Goal: Communication & Community: Participate in discussion

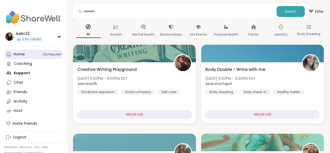
click at [55, 53] on span "2 Scheduled" at bounding box center [52, 54] width 18 height 4
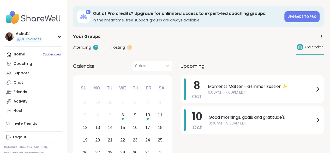
click at [209, 91] on span "6:00PM - 7:00PM EDT" at bounding box center [261, 92] width 107 height 5
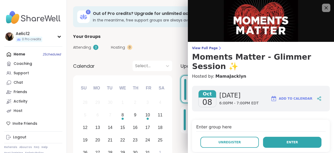
click at [266, 141] on button "Enter" at bounding box center [292, 142] width 59 height 11
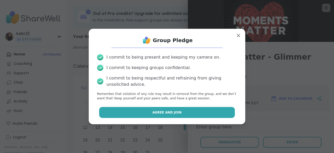
click at [219, 114] on button "Agree and Join" at bounding box center [167, 112] width 136 height 11
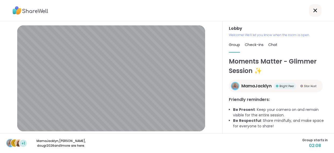
click at [311, 15] on div at bounding box center [315, 10] width 13 height 13
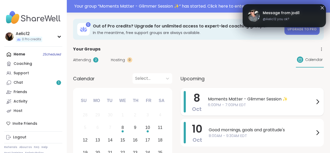
click at [293, 106] on span "6:00PM - 7:00PM EDT" at bounding box center [261, 104] width 107 height 5
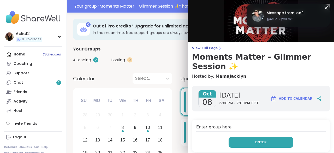
click at [274, 140] on button "Enter" at bounding box center [261, 142] width 65 height 11
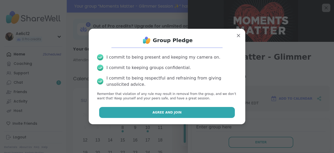
click at [218, 110] on button "Agree and Join" at bounding box center [167, 112] width 136 height 11
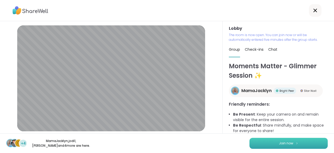
click at [288, 144] on span "Join now" at bounding box center [286, 143] width 14 height 5
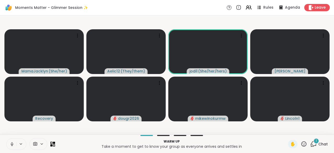
click at [13, 146] on button at bounding box center [12, 143] width 10 height 11
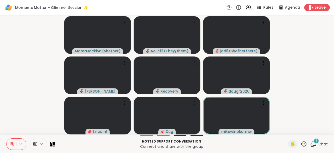
click at [13, 146] on button at bounding box center [12, 143] width 10 height 11
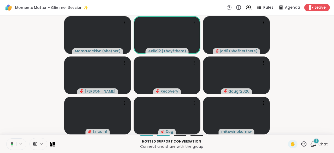
click at [13, 147] on button at bounding box center [11, 143] width 11 height 11
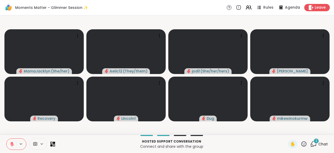
click at [13, 147] on button at bounding box center [12, 143] width 10 height 11
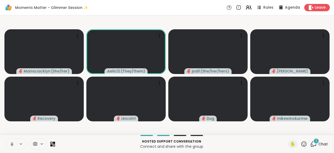
click at [13, 147] on button at bounding box center [12, 143] width 10 height 11
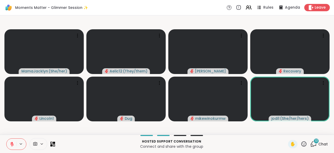
click at [13, 147] on button at bounding box center [12, 143] width 10 height 11
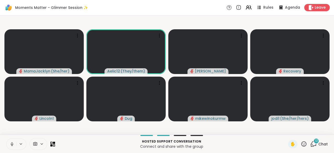
click at [13, 147] on button at bounding box center [12, 143] width 10 height 11
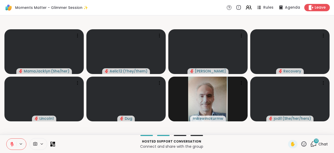
click at [13, 147] on button at bounding box center [12, 143] width 10 height 11
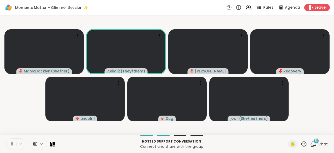
click at [13, 147] on button at bounding box center [12, 143] width 10 height 11
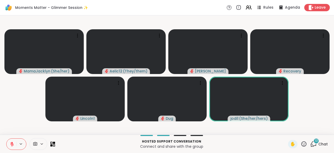
click at [13, 147] on button at bounding box center [12, 143] width 10 height 11
click at [13, 146] on icon at bounding box center [12, 144] width 5 height 5
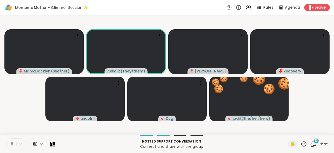
click at [13, 145] on icon at bounding box center [12, 144] width 5 height 5
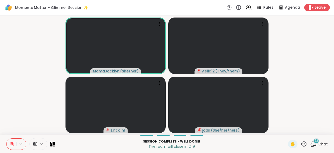
click at [9, 144] on button at bounding box center [12, 143] width 10 height 11
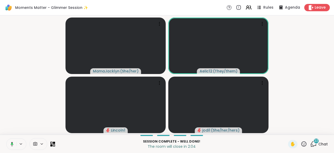
click at [9, 144] on icon at bounding box center [11, 144] width 5 height 5
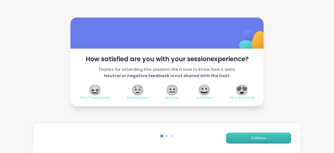
click at [242, 141] on button "Continue" at bounding box center [258, 137] width 65 height 11
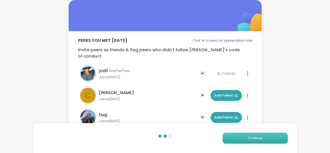
click at [242, 141] on button "Continue" at bounding box center [255, 137] width 65 height 11
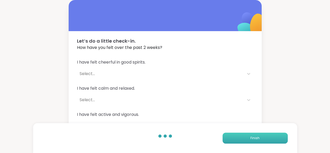
click at [242, 141] on button "Finish" at bounding box center [255, 137] width 65 height 11
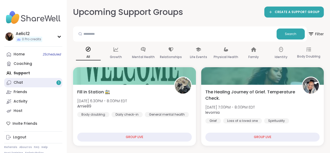
click at [39, 83] on link "Chat 1" at bounding box center [33, 82] width 58 height 9
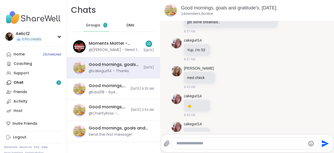
scroll to position [1843, 0]
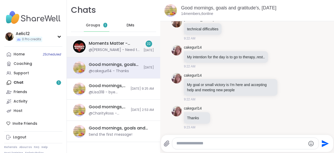
click at [106, 46] on div "Moments Matter - Glimmer Session ✨, [DATE] @[PERSON_NAME] - Need to jump off. H…" at bounding box center [115, 46] width 52 height 12
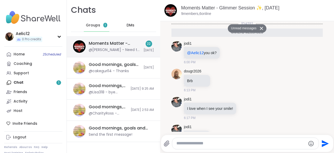
scroll to position [668, 0]
